Goal: Navigation & Orientation: Find specific page/section

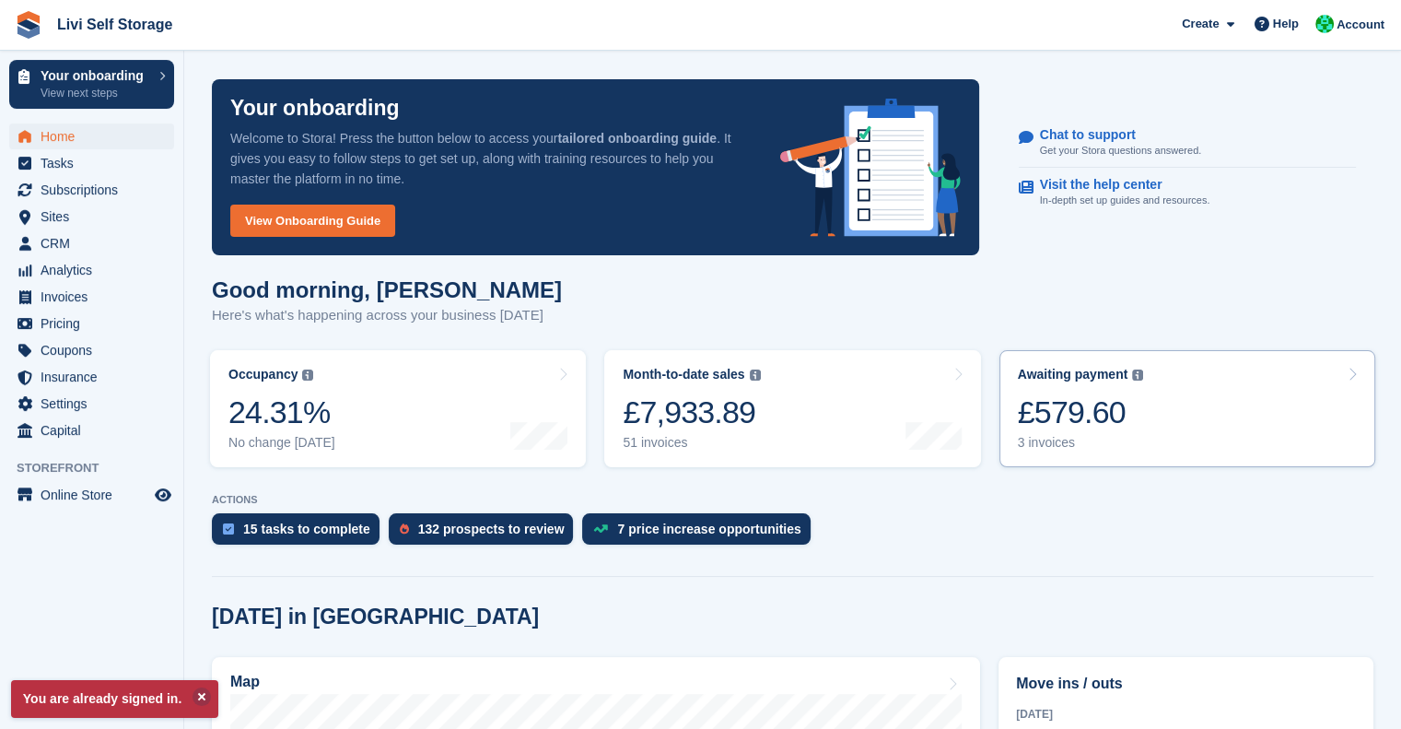
click at [1047, 428] on div "£579.60" at bounding box center [1081, 412] width 126 height 38
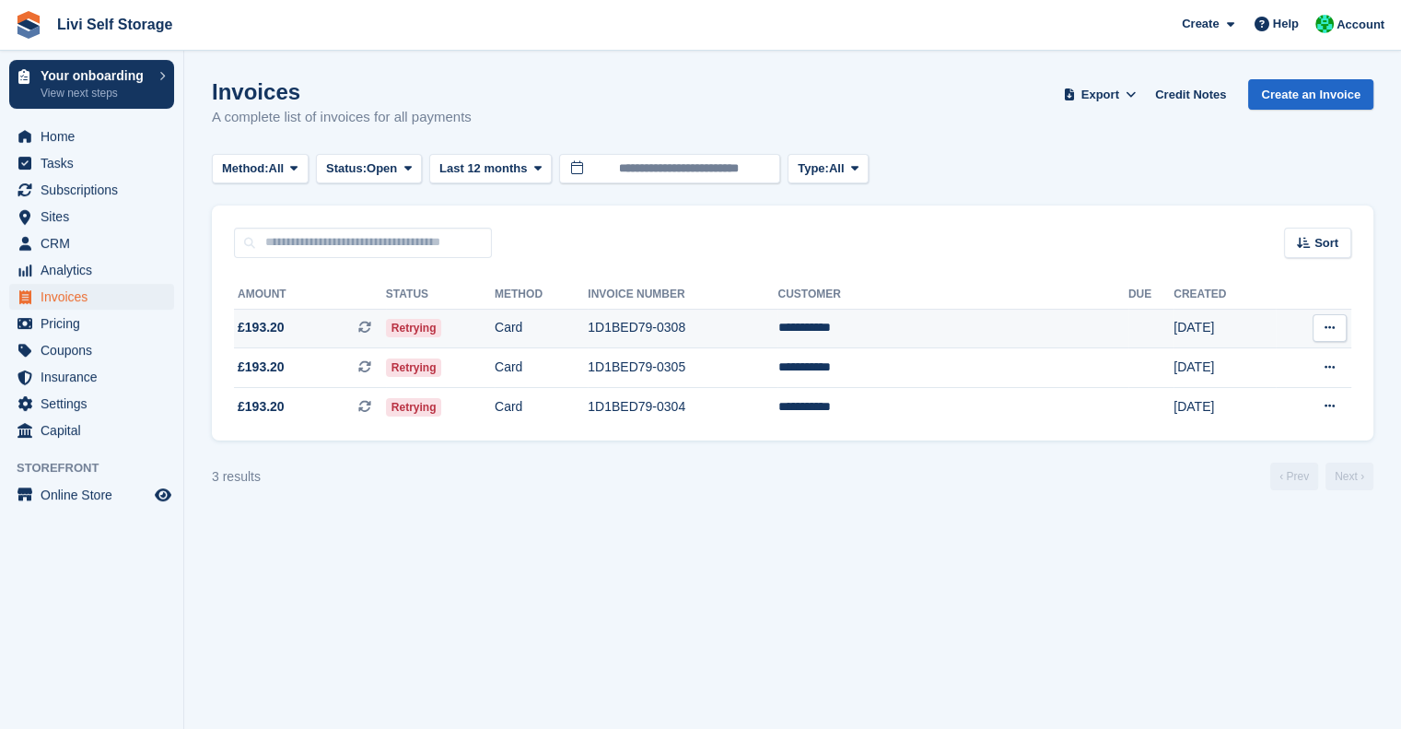
click at [588, 329] on td "Card" at bounding box center [541, 329] width 93 height 40
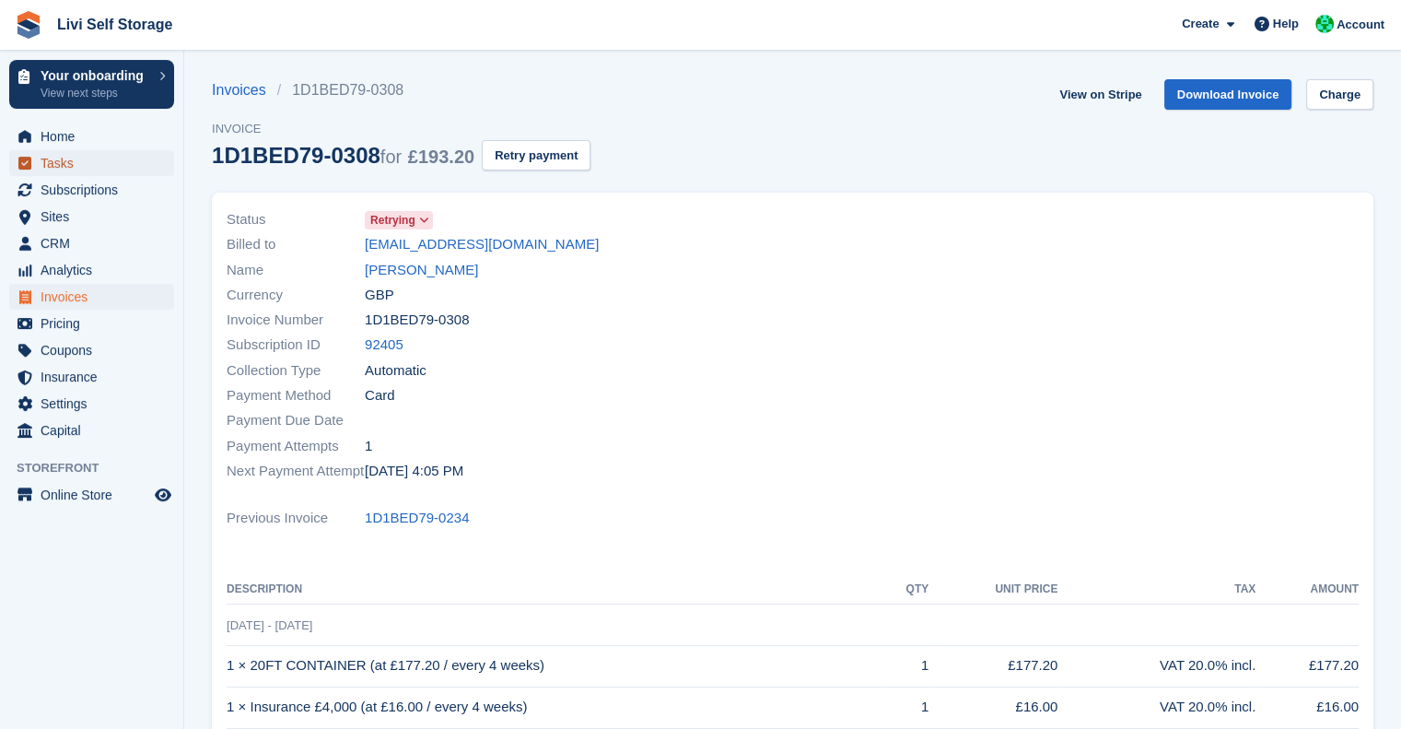
click at [56, 165] on span "Tasks" at bounding box center [96, 163] width 111 height 26
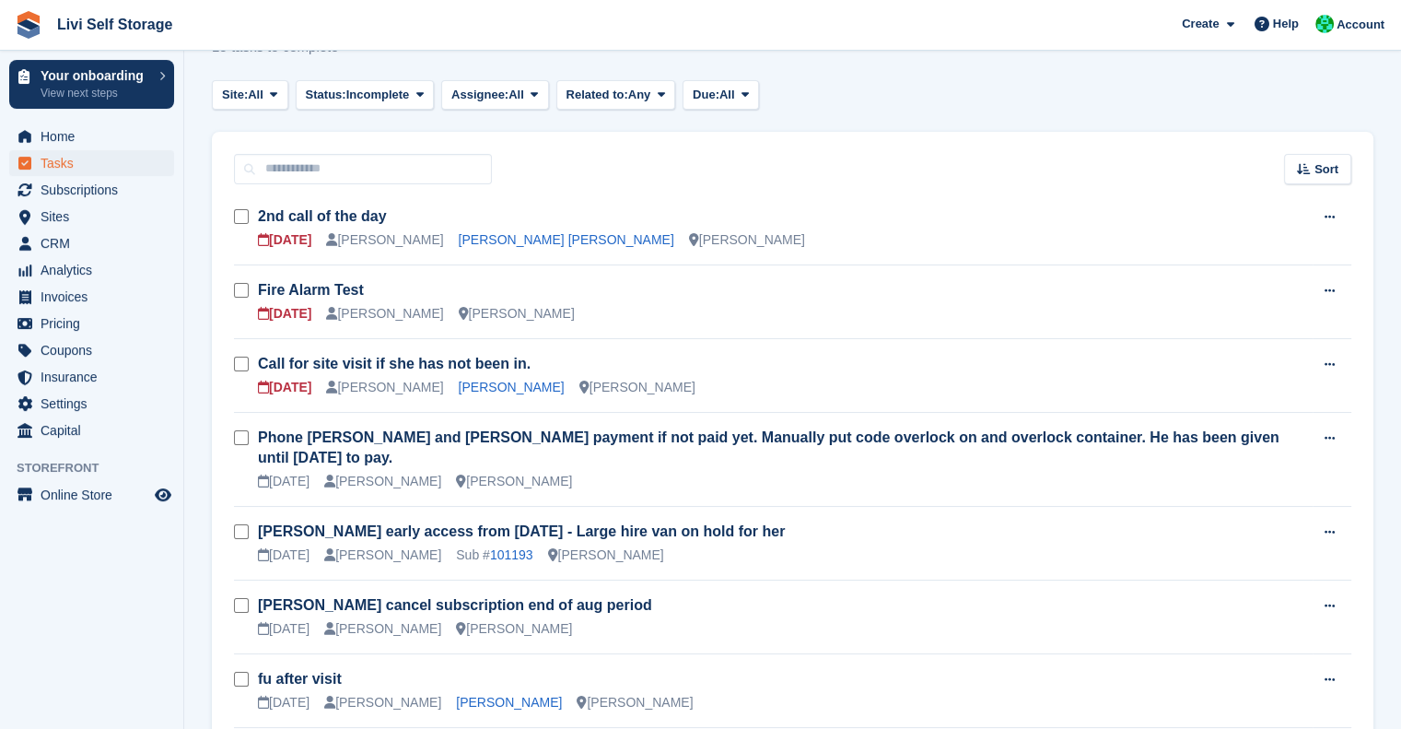
scroll to position [69, 0]
